Goal: Task Accomplishment & Management: Use online tool/utility

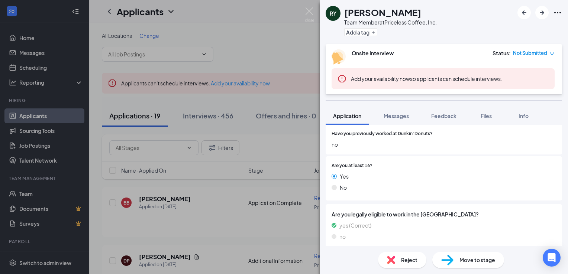
scroll to position [115, 0]
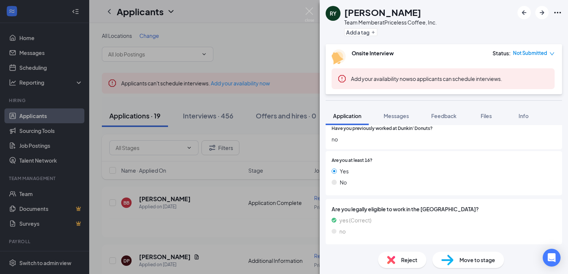
click at [412, 257] on span "Reject" at bounding box center [409, 260] width 16 height 8
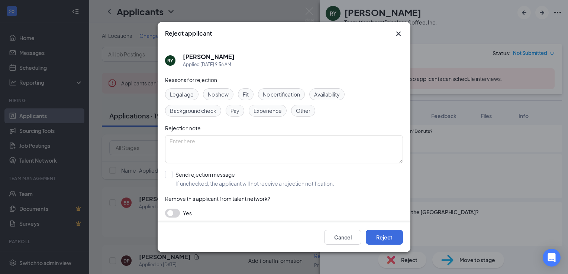
click at [305, 111] on span "Other" at bounding box center [303, 111] width 15 height 8
click at [178, 212] on button "button" at bounding box center [172, 213] width 15 height 9
click at [383, 236] on button "Reject" at bounding box center [384, 237] width 37 height 15
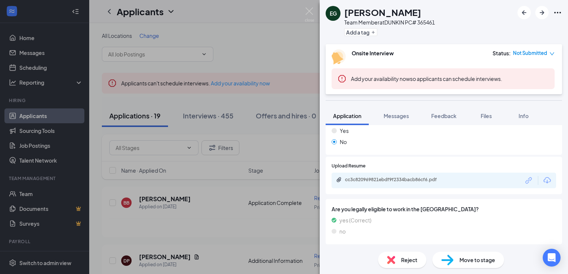
scroll to position [154, 0]
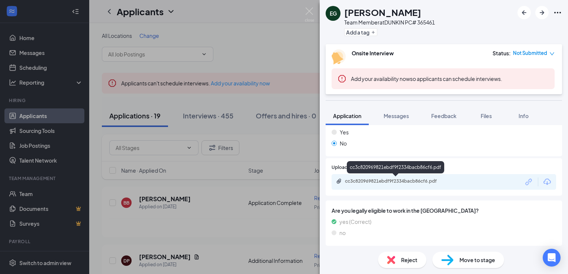
click at [429, 182] on div "cc3c820969821ebdf9f2334bacb86cf6.pdf" at bounding box center [397, 182] width 104 height 6
